Goal: Information Seeking & Learning: Find specific fact

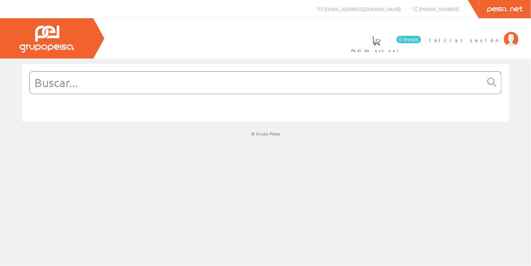
click at [486, 41] on span "Iniciar sesión" at bounding box center [464, 39] width 71 height 7
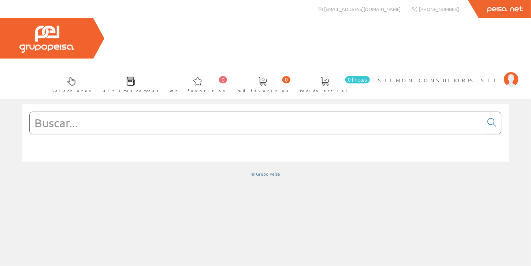
click at [68, 112] on input "text" at bounding box center [257, 123] width 454 height 22
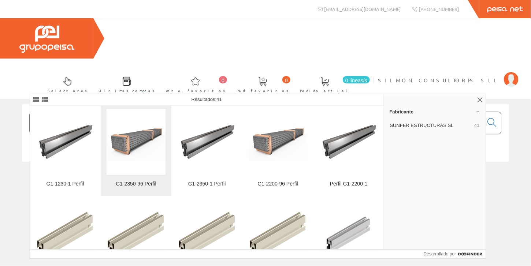
scroll to position [110, 0]
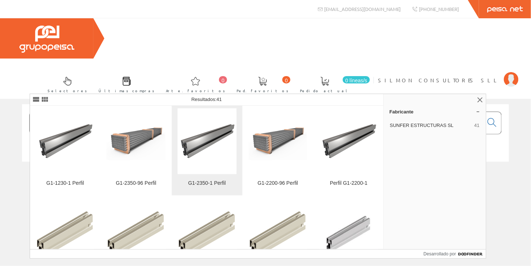
type input "g1 sunfer"
click at [200, 184] on font "G1-2350-1 Perfil" at bounding box center [207, 183] width 38 height 6
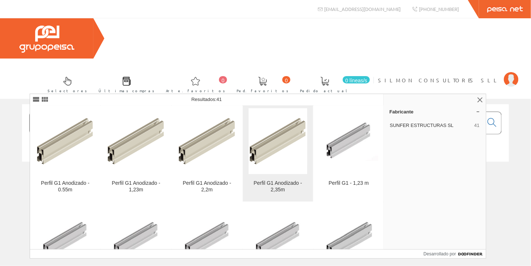
scroll to position [220, 0]
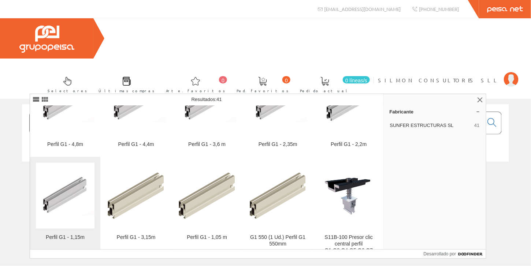
scroll to position [330, 0]
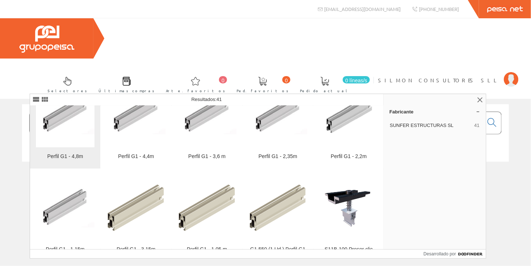
click at [69, 155] on font "Perfil G1 - 4,8m" at bounding box center [65, 157] width 36 height 6
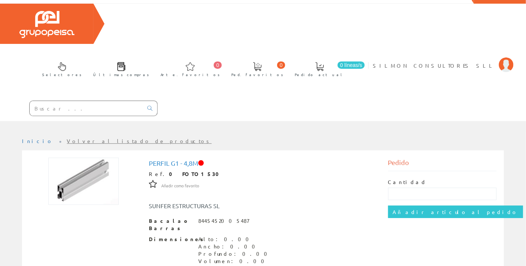
scroll to position [73, 0]
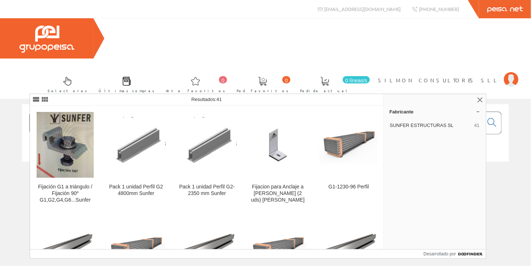
scroll to position [110, 0]
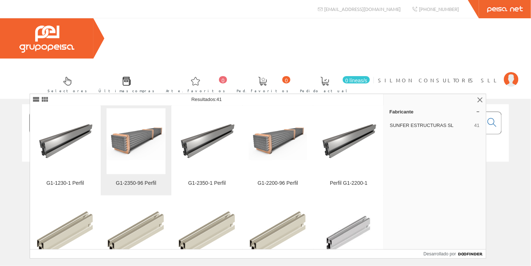
click at [137, 141] on img at bounding box center [136, 141] width 59 height 38
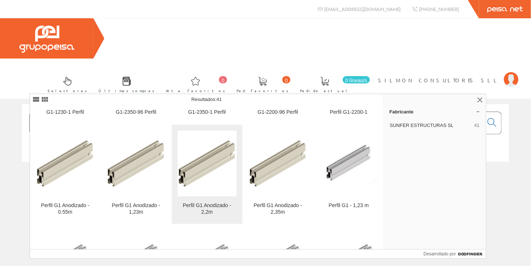
scroll to position [256, 0]
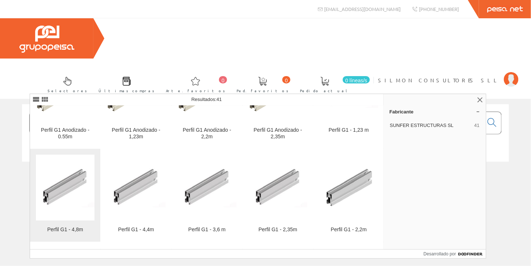
click at [77, 231] on font "Perfil G1 - 4,8m" at bounding box center [65, 230] width 36 height 6
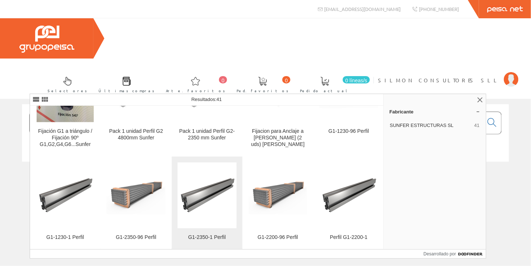
scroll to position [73, 0]
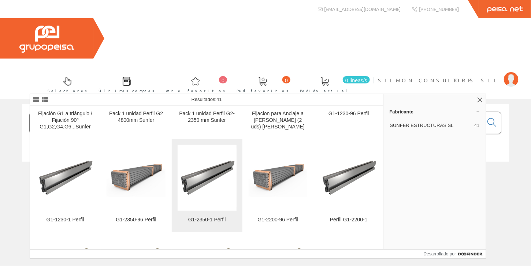
click at [204, 220] on font "G1-2350-1 Perfil" at bounding box center [207, 220] width 38 height 6
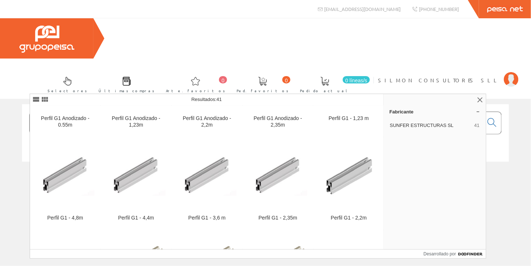
scroll to position [293, 0]
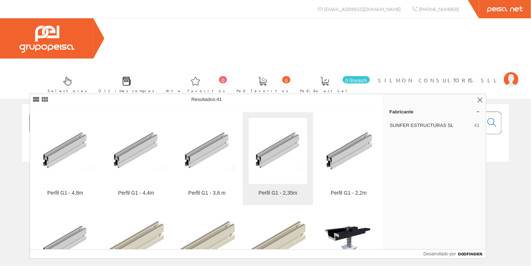
click at [287, 195] on font "Perfil G1 - 2,35m" at bounding box center [278, 193] width 39 height 6
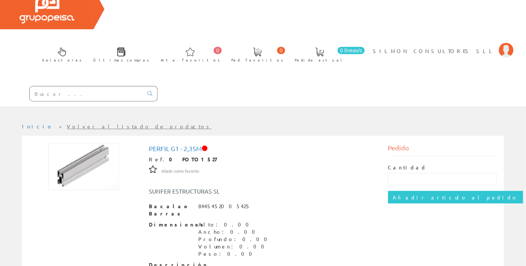
scroll to position [73, 0]
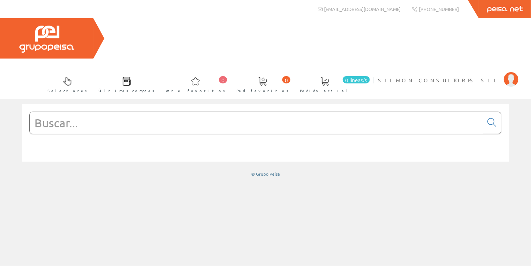
click at [54, 112] on input "text" at bounding box center [257, 123] width 454 height 22
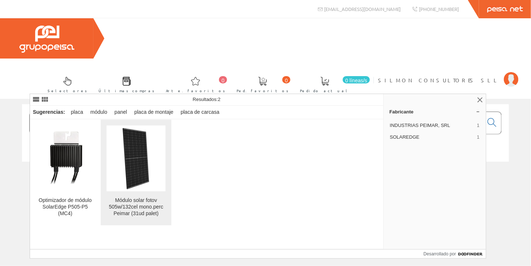
type input "MODULO SOLAR 505"
click at [140, 207] on font "Módulo solar fotov 505w/132cel mono.perc Peimar (31ud palet)" at bounding box center [136, 206] width 55 height 19
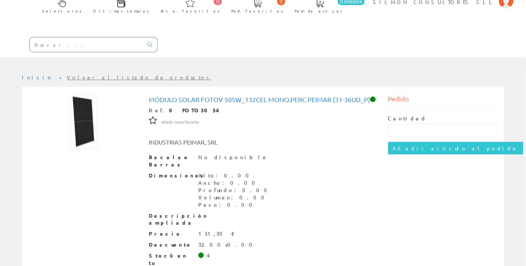
scroll to position [80, 0]
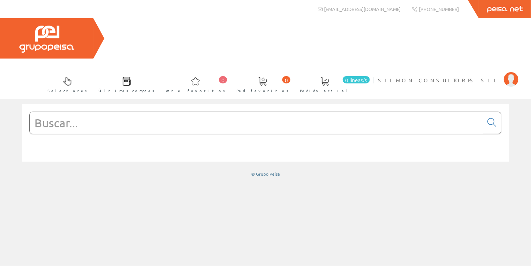
click at [87, 112] on input "text" at bounding box center [257, 123] width 454 height 22
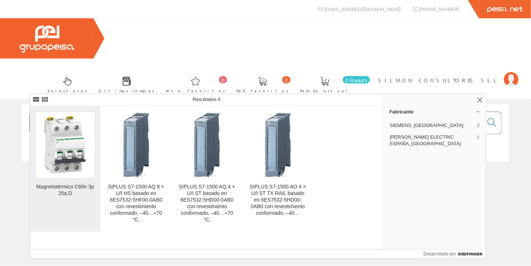
type input "A9F75325"
click at [72, 160] on img at bounding box center [65, 144] width 59 height 59
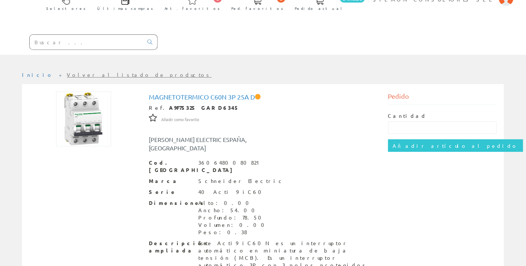
scroll to position [110, 0]
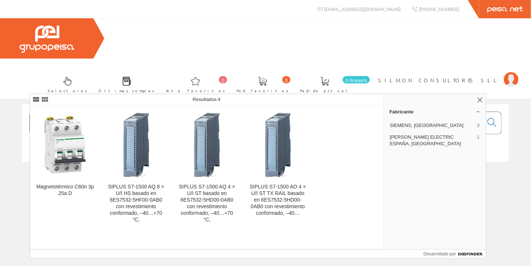
drag, startPoint x: 94, startPoint y: 82, endPoint x: 76, endPoint y: 81, distance: 18.4
click at [76, 112] on input "A9F75325" at bounding box center [257, 123] width 454 height 22
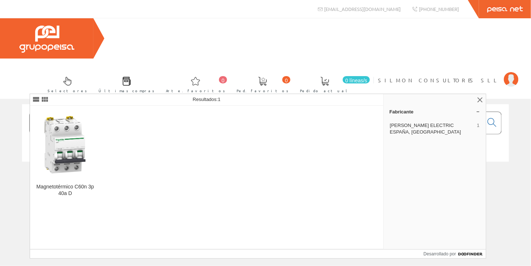
type input "A9F75340"
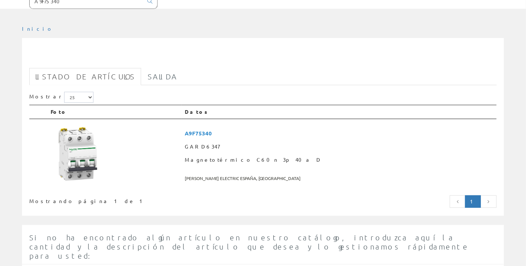
scroll to position [110, 0]
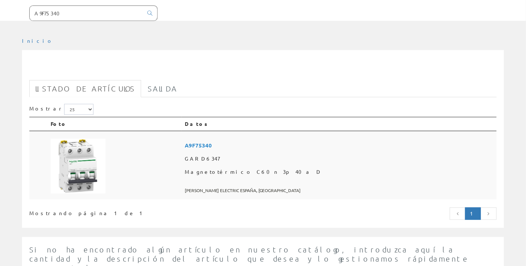
click at [257, 169] on font "Magnetotérmico C60n 3p 40a D" at bounding box center [253, 172] width 137 height 7
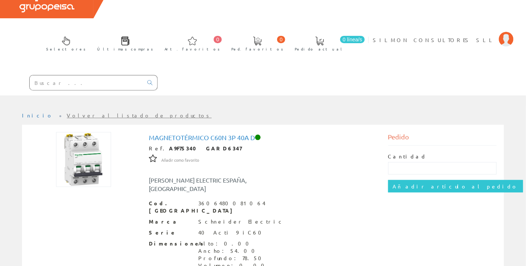
scroll to position [36, 0]
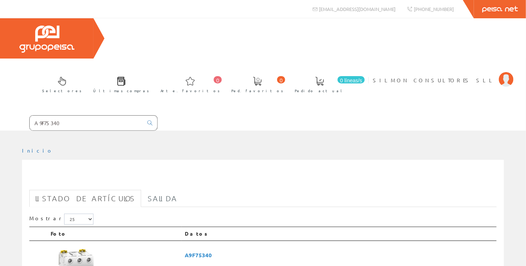
drag, startPoint x: 64, startPoint y: 82, endPoint x: 52, endPoint y: 81, distance: 12.2
click at [52, 116] on input "A9F75340" at bounding box center [86, 123] width 113 height 15
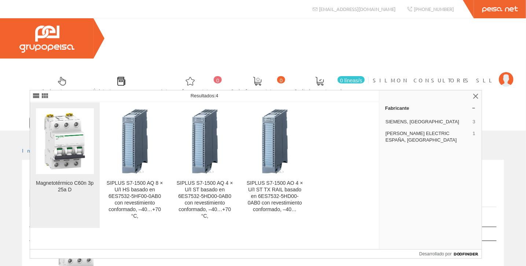
type input "A9F75325"
click at [61, 153] on img at bounding box center [65, 141] width 58 height 58
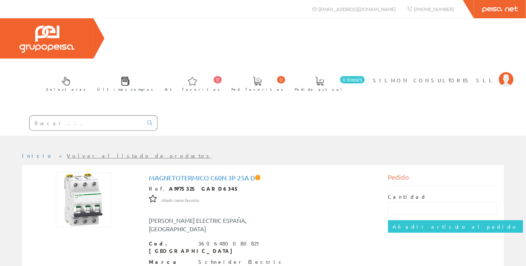
click at [58, 116] on input "text" at bounding box center [86, 123] width 113 height 15
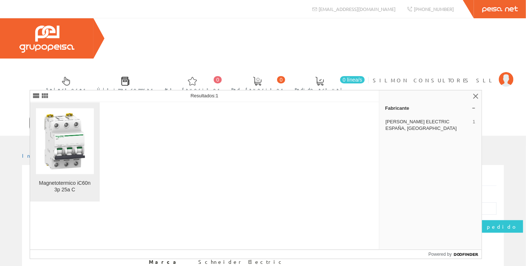
type input "A9F79325"
click at [66, 149] on img at bounding box center [65, 141] width 58 height 58
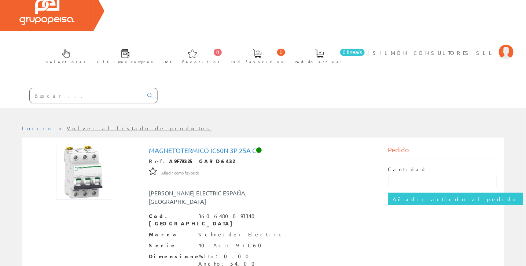
scroll to position [110, 0]
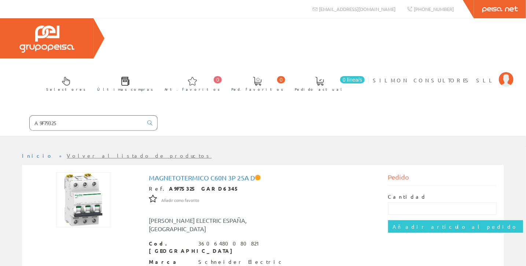
drag, startPoint x: 89, startPoint y: 81, endPoint x: 16, endPoint y: 78, distance: 72.6
click at [16, 115] on form "A9F79325" at bounding box center [79, 122] width 158 height 15
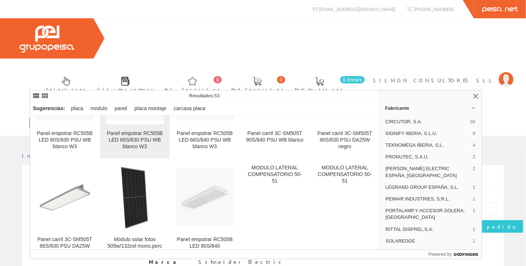
scroll to position [73, 0]
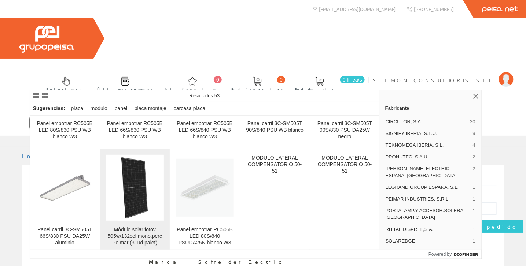
type input "MODULO 505 W"
click at [138, 237] on div "Módulo solar fotov 505w/132cel mono.perc Peimar (31ud palet)" at bounding box center [135, 237] width 58 height 20
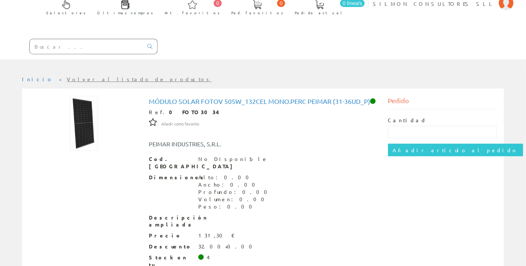
scroll to position [79, 0]
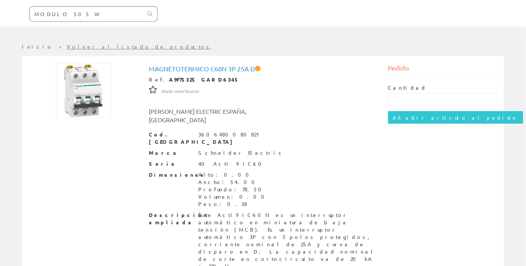
scroll to position [110, 0]
